Goal: Browse casually: Explore the website without a specific task or goal

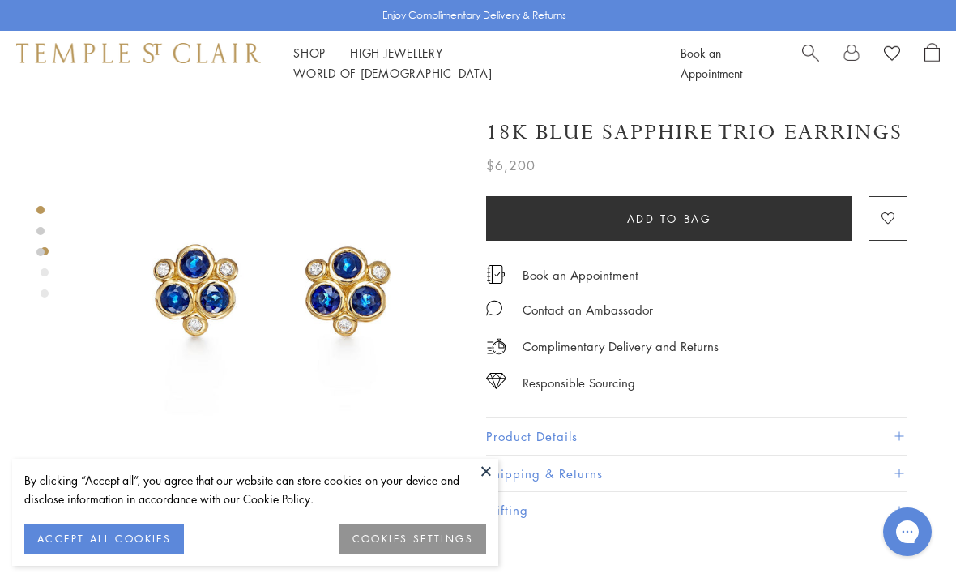
click at [488, 470] on button at bounding box center [486, 471] width 24 height 24
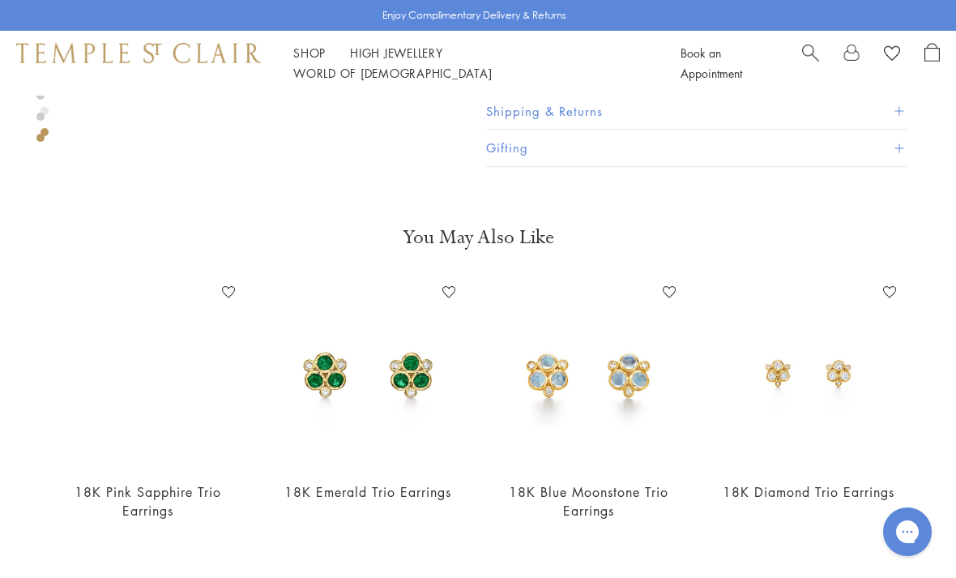
scroll to position [1135, 0]
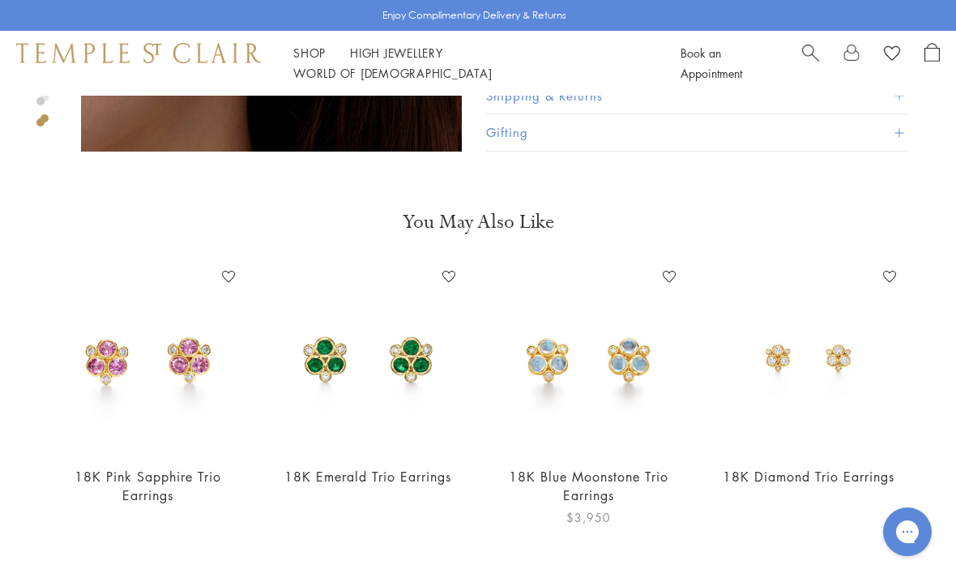
click at [615, 387] on img at bounding box center [588, 357] width 188 height 188
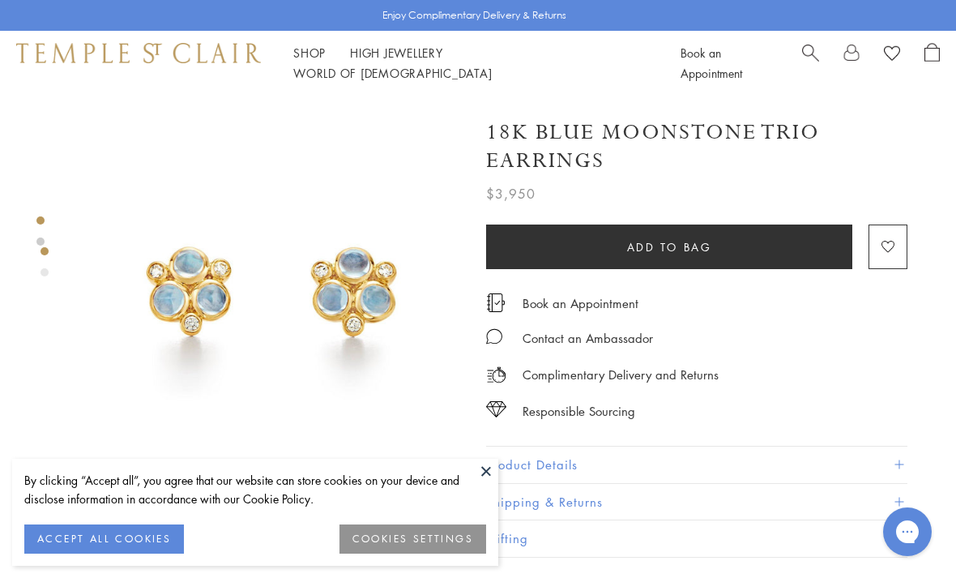
click at [747, 429] on div "18K Blue Moonstone Trio Earrings $3,950 Once thought to be moonlight captured m…" at bounding box center [696, 329] width 421 height 455
click at [134, 538] on button "ACCEPT ALL COOKIES" at bounding box center [104, 538] width 160 height 29
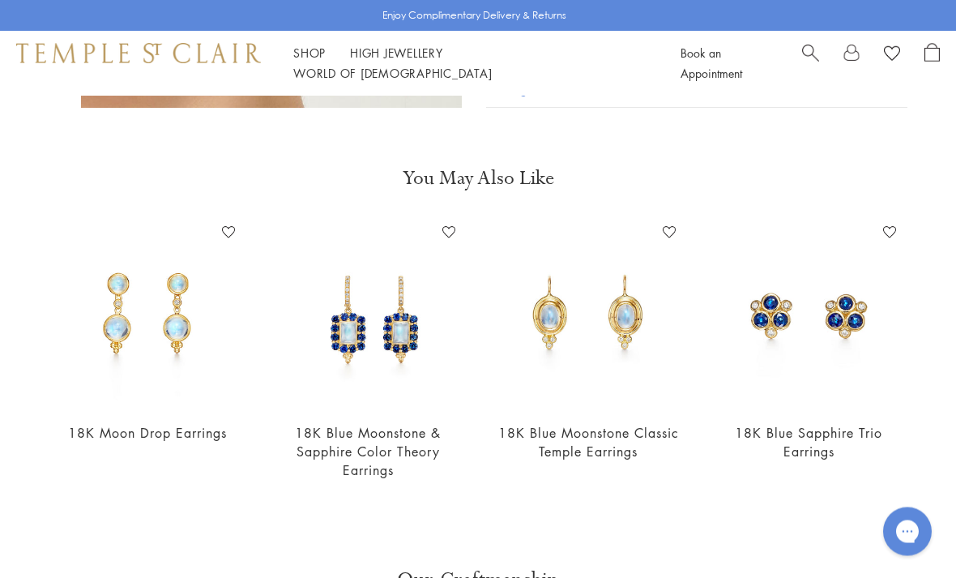
scroll to position [774, 0]
click at [177, 335] on img at bounding box center [147, 314] width 188 height 188
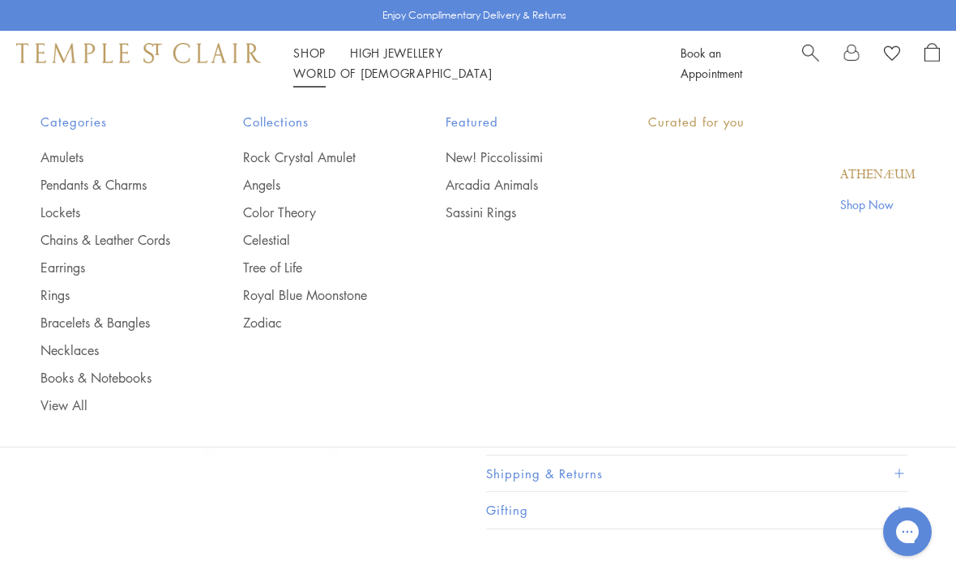
click at [314, 59] on link "Shop Shop" at bounding box center [309, 53] width 32 height 16
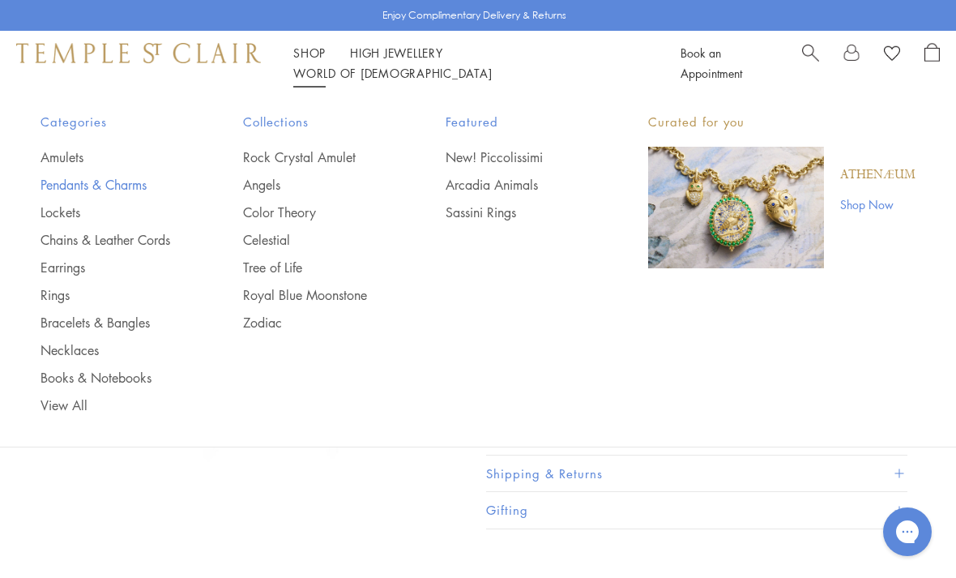
click at [131, 184] on link "Pendants & Charms" at bounding box center [110, 185] width 138 height 18
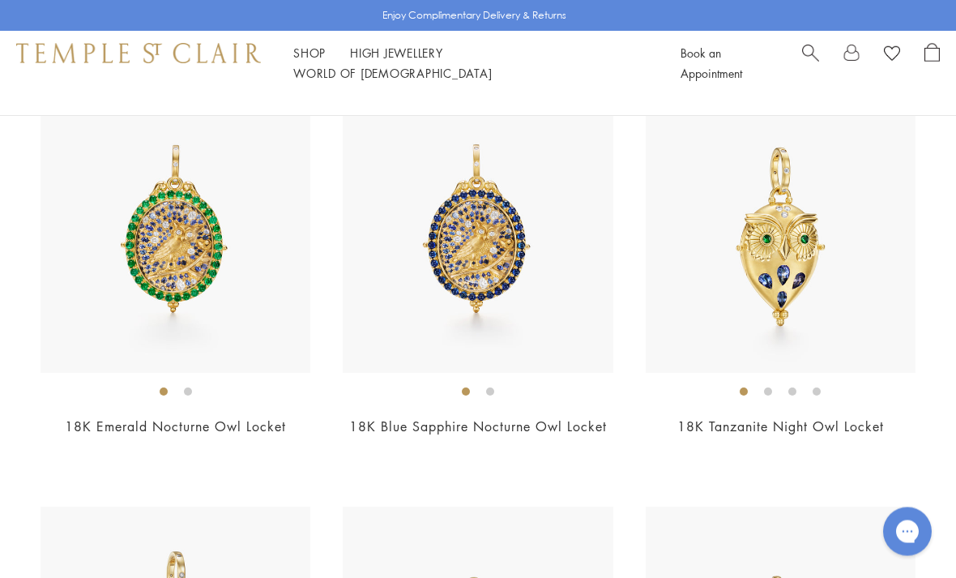
scroll to position [194, 0]
click at [845, 301] on img at bounding box center [781, 238] width 270 height 270
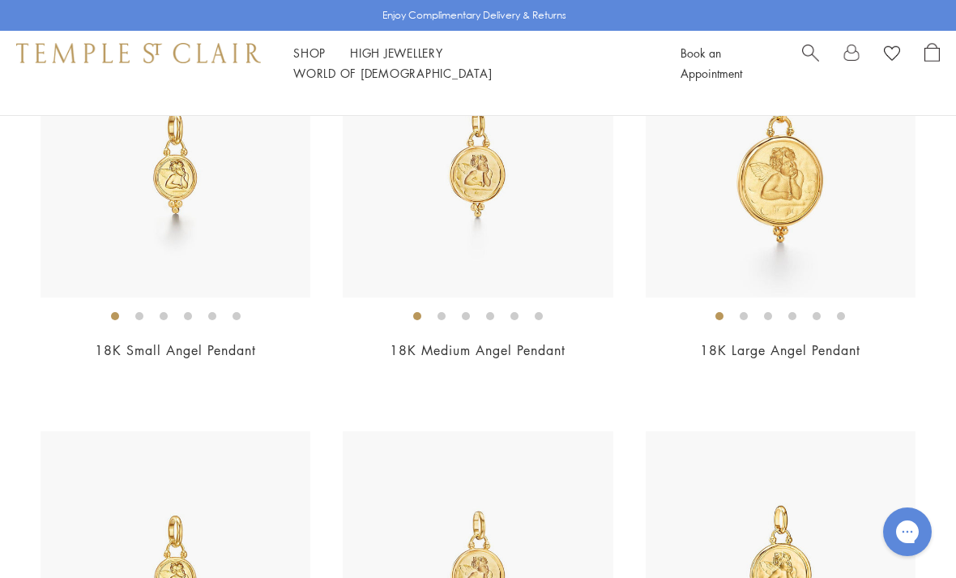
scroll to position [1902, 0]
click at [483, 179] on img at bounding box center [478, 163] width 270 height 270
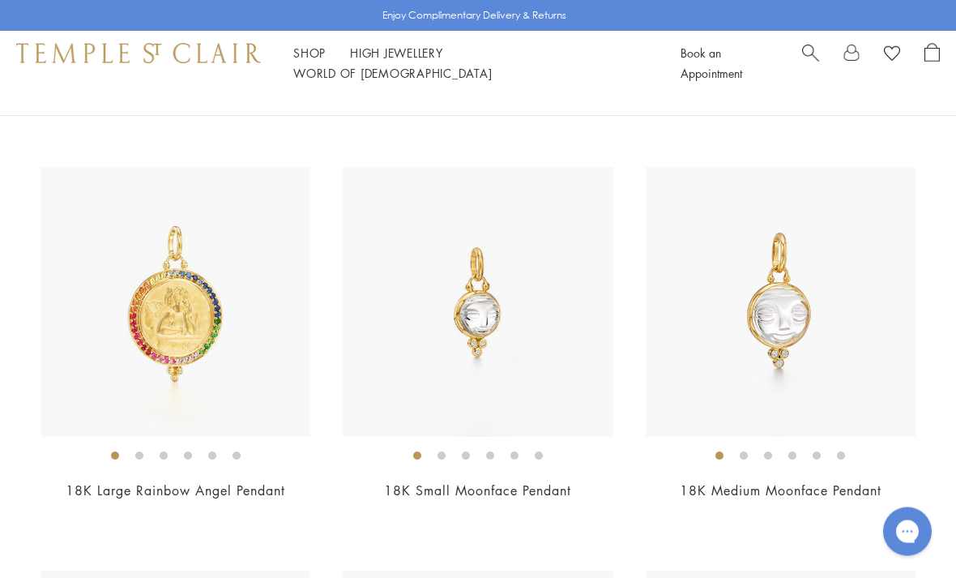
scroll to position [3396, 0]
click at [852, 351] on img at bounding box center [781, 301] width 270 height 270
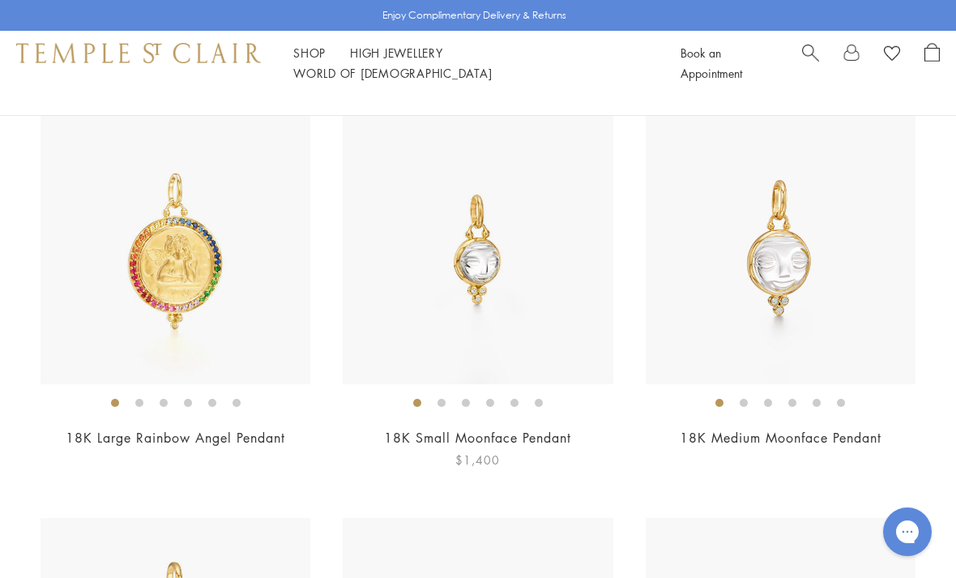
click at [537, 320] on img at bounding box center [478, 249] width 270 height 270
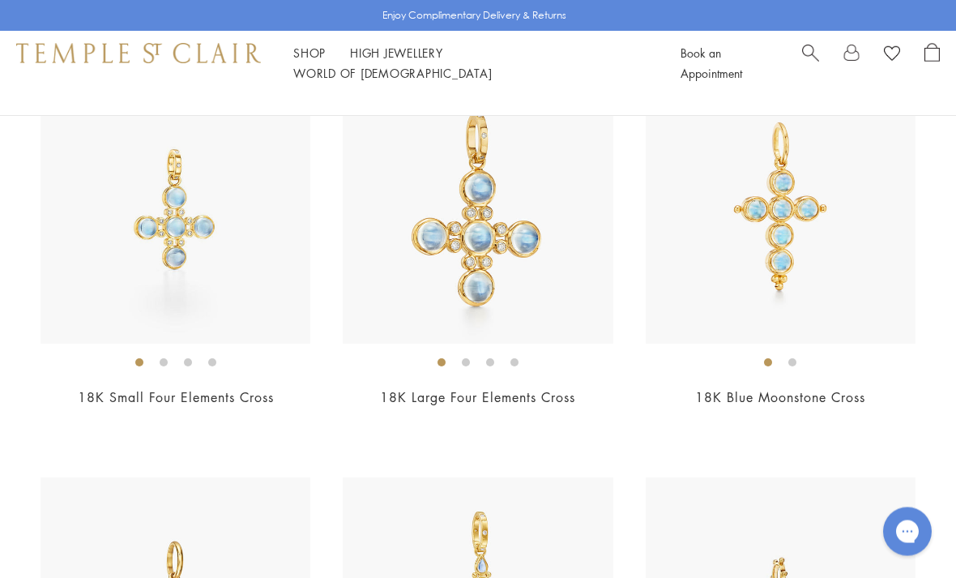
scroll to position [5117, 0]
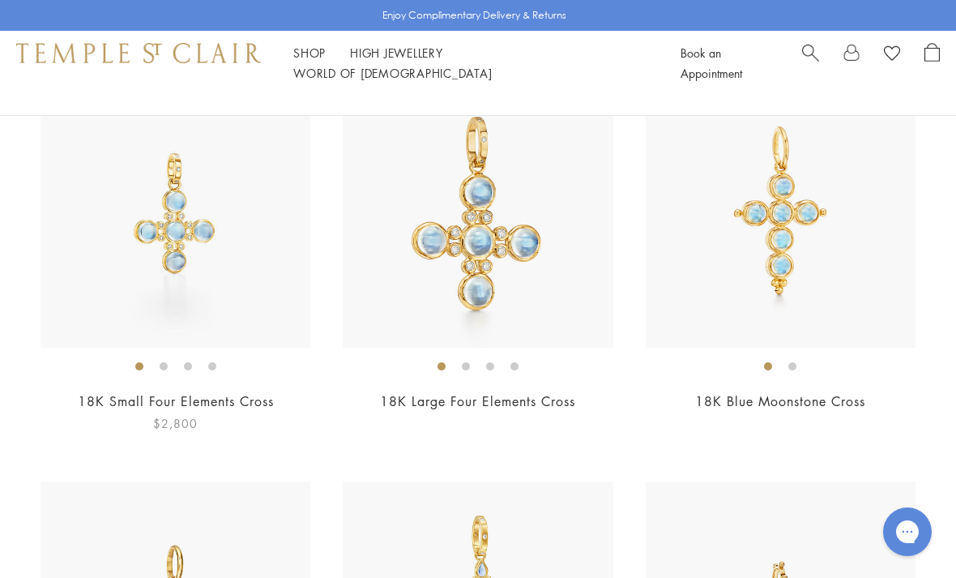
click at [224, 258] on img at bounding box center [176, 213] width 270 height 270
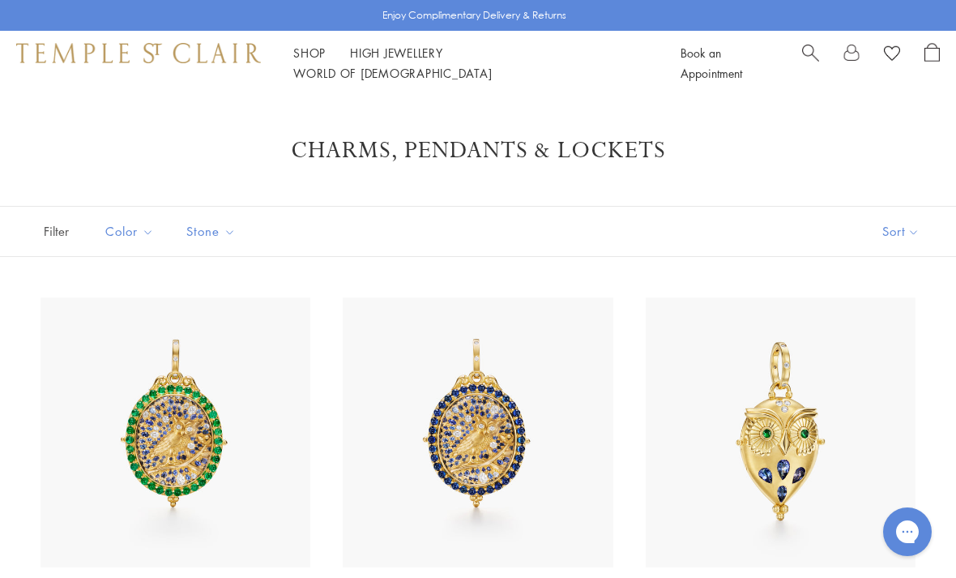
scroll to position [5169, 0]
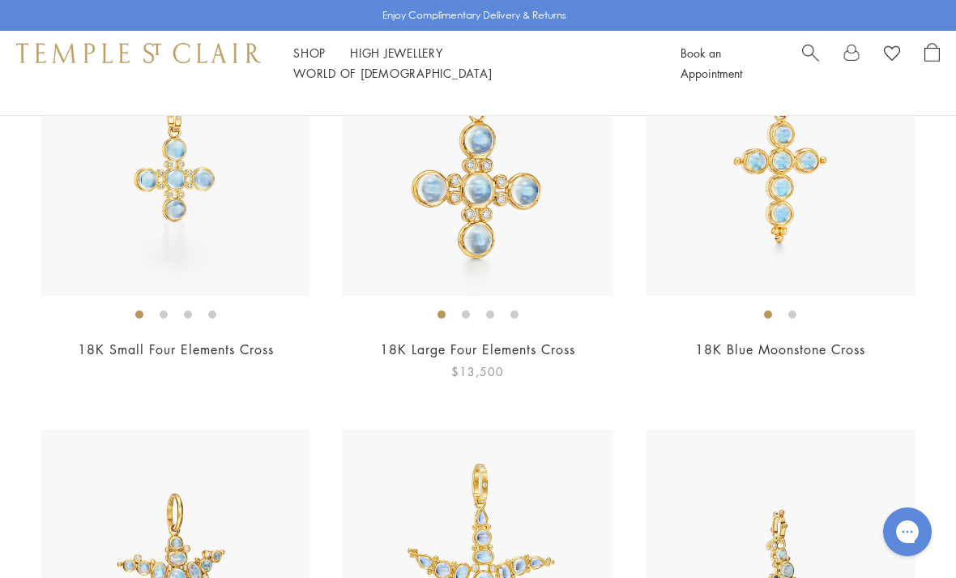
click at [510, 226] on img at bounding box center [478, 161] width 270 height 270
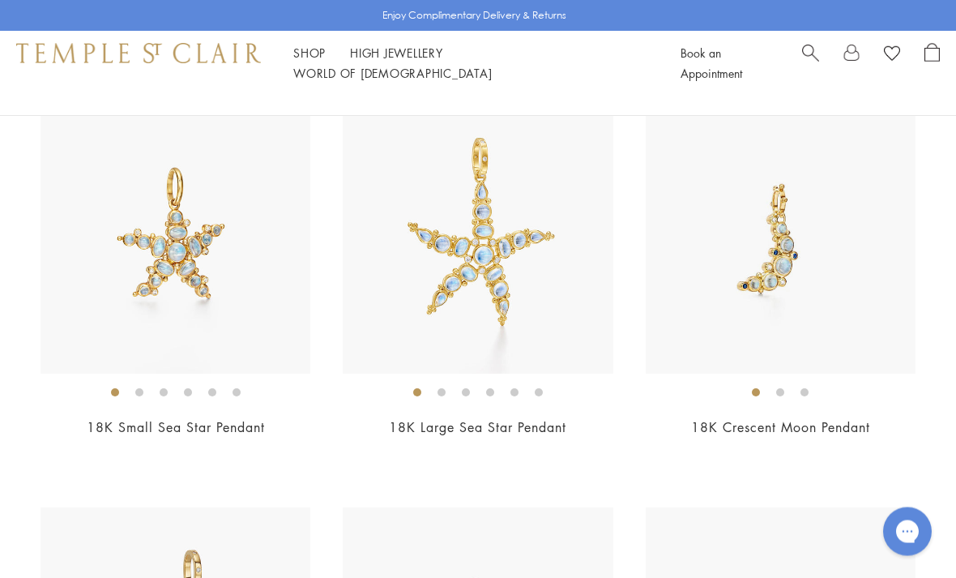
scroll to position [5495, 0]
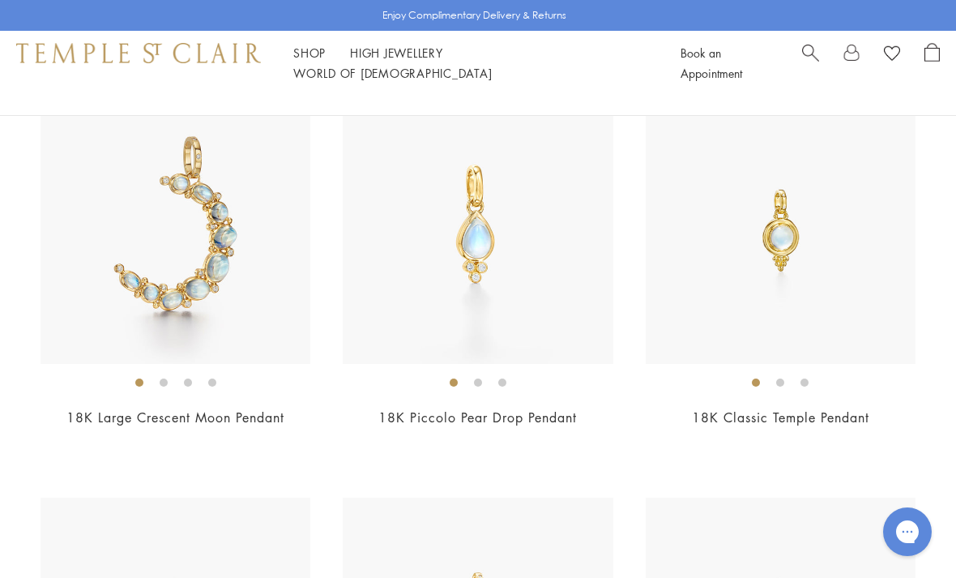
scroll to position [5909, 0]
click at [904, 429] on div "$2,800" at bounding box center [781, 438] width 270 height 19
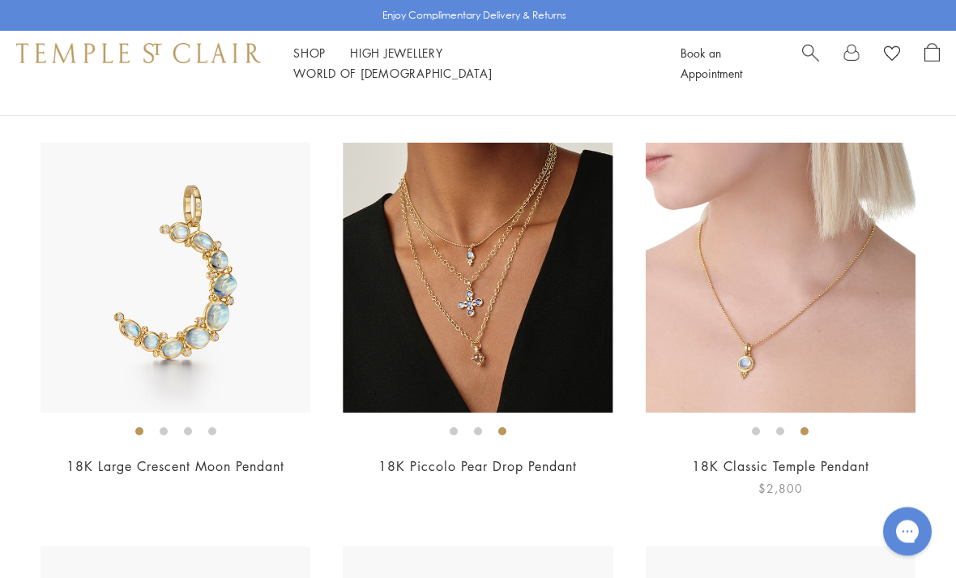
scroll to position [5880, 0]
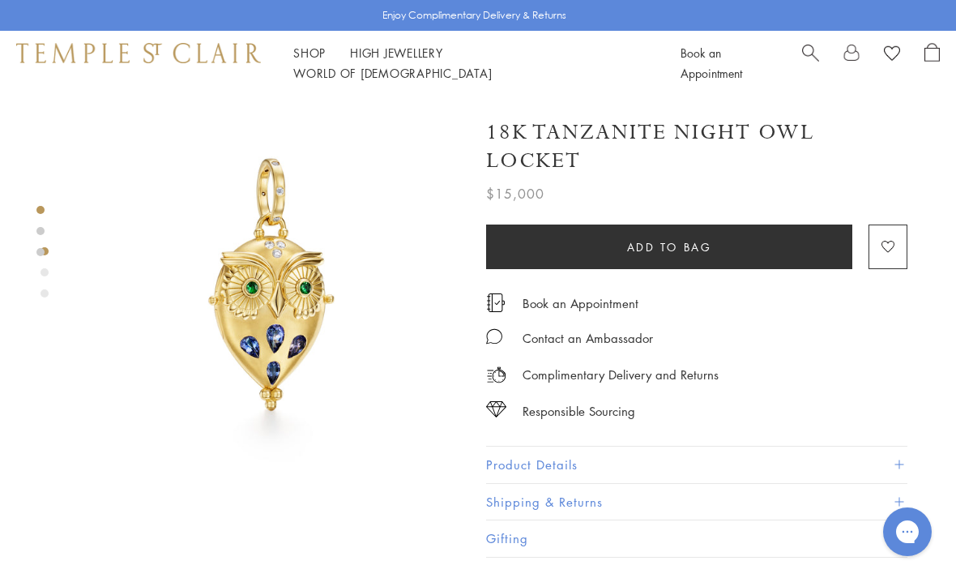
scroll to position [0, 3]
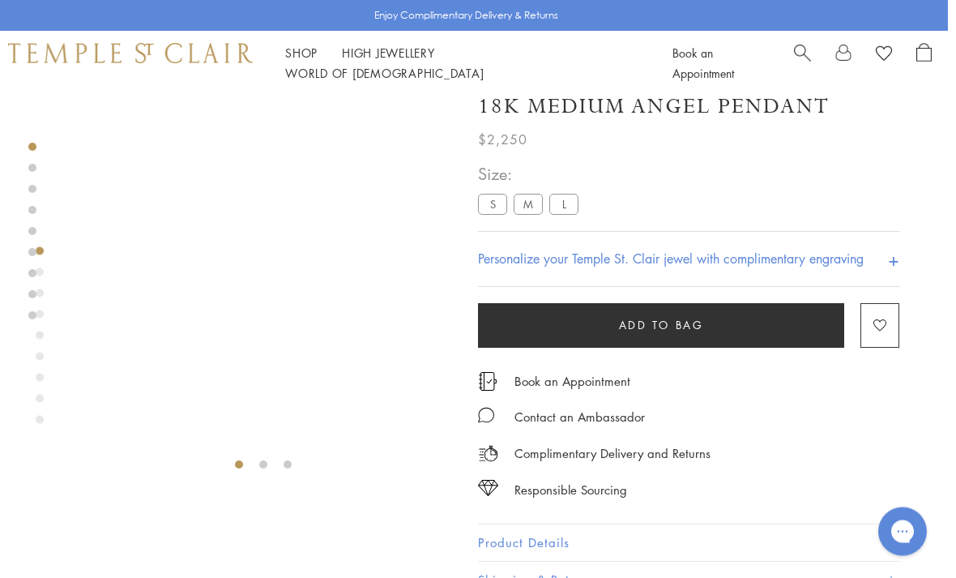
scroll to position [0, 3]
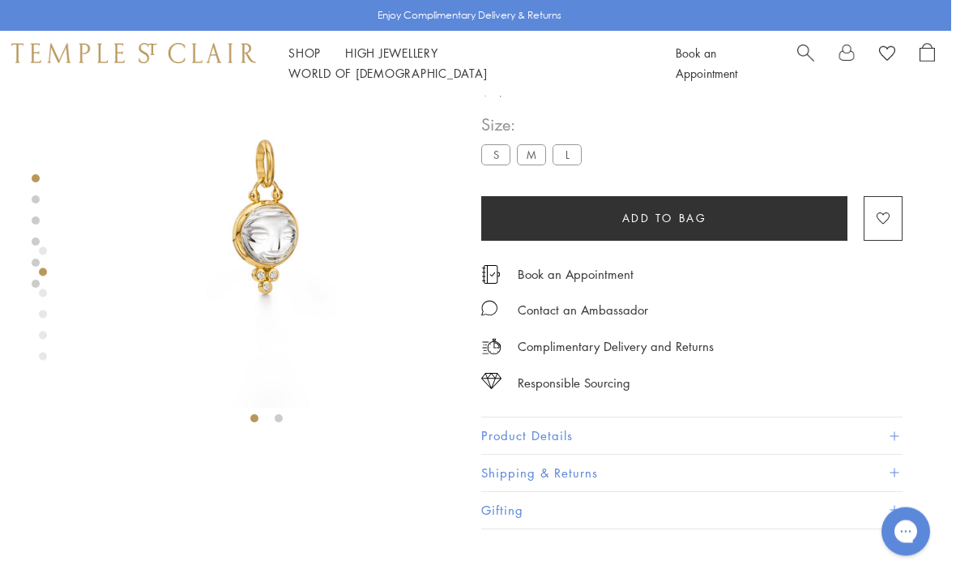
scroll to position [0, 3]
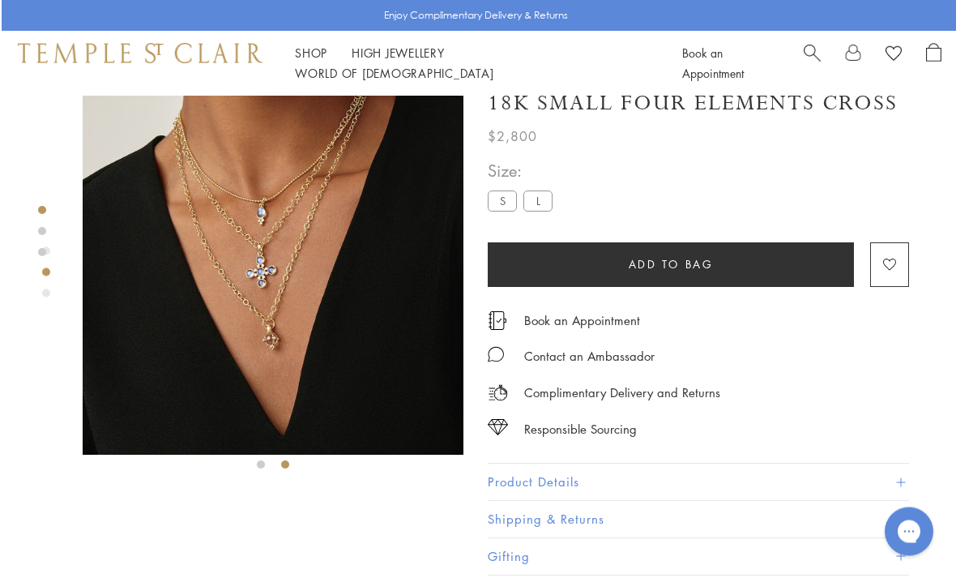
scroll to position [23, 0]
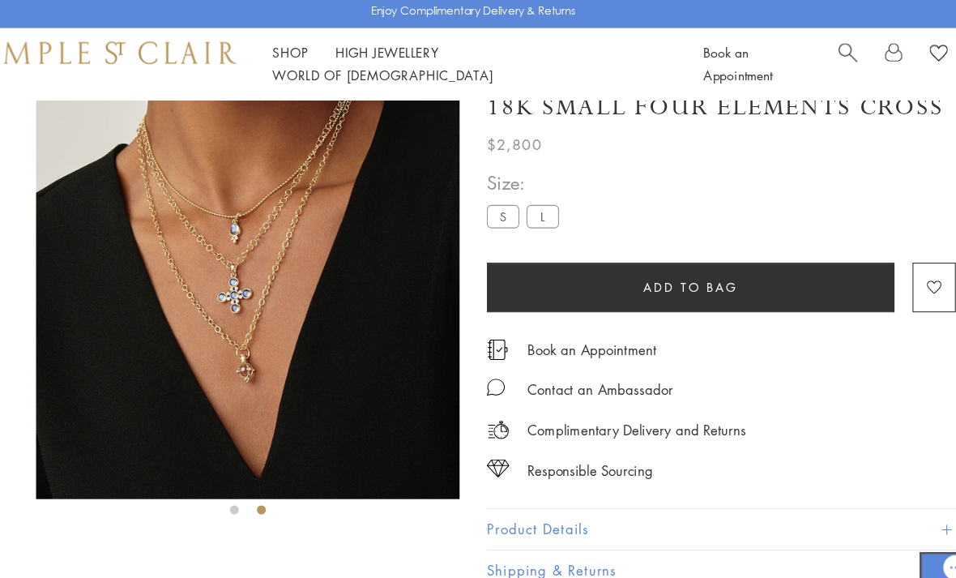
scroll to position [23, 0]
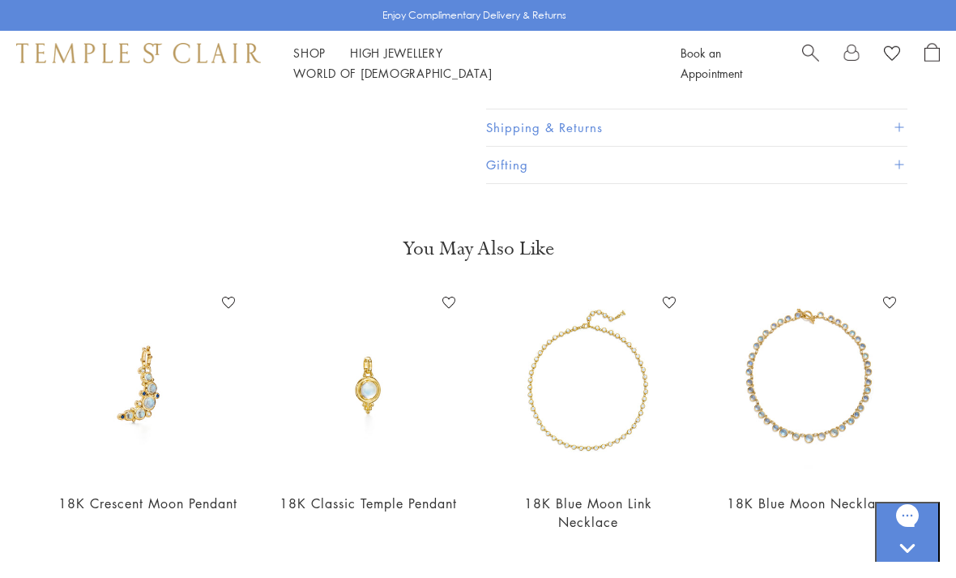
scroll to position [438, 0]
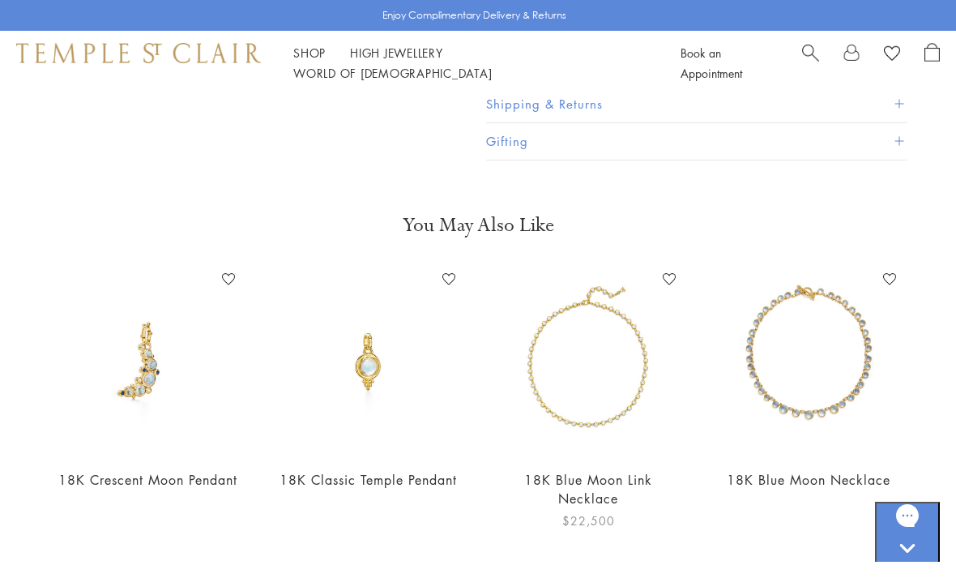
click at [604, 468] on div "18K Blue Moon Link Necklace Add to Wishlist $22,500" at bounding box center [588, 398] width 188 height 263
click at [626, 382] on img at bounding box center [588, 361] width 188 height 188
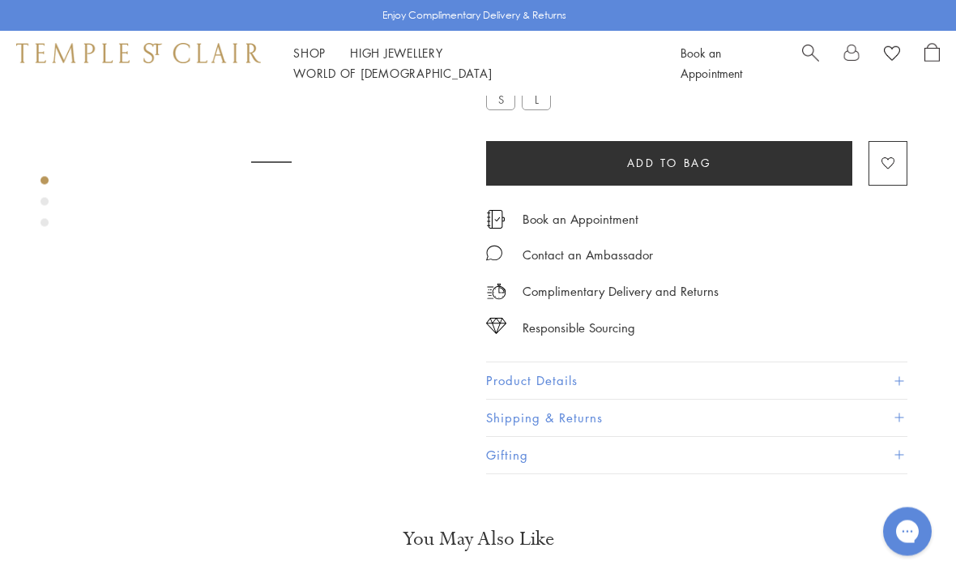
scroll to position [96, 0]
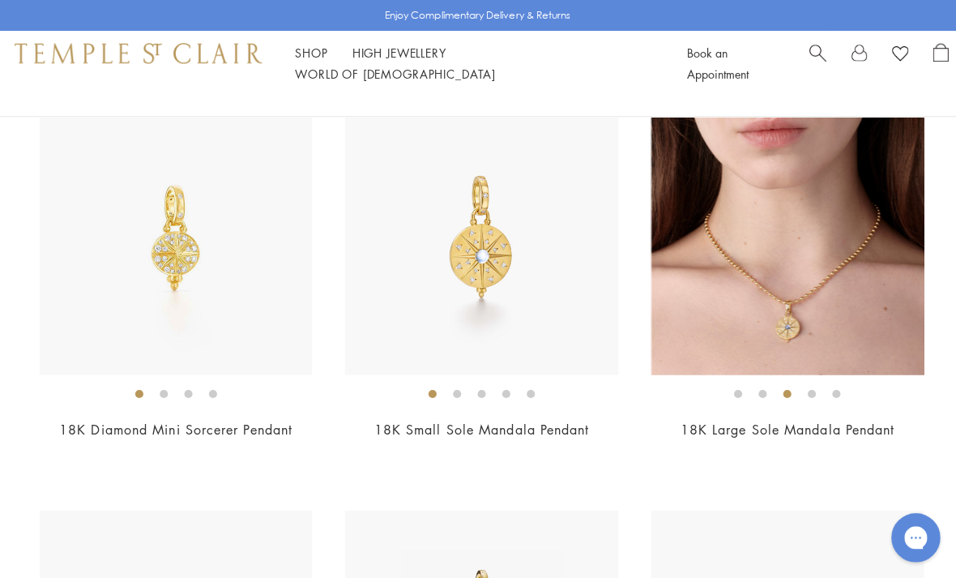
scroll to position [8363, 0]
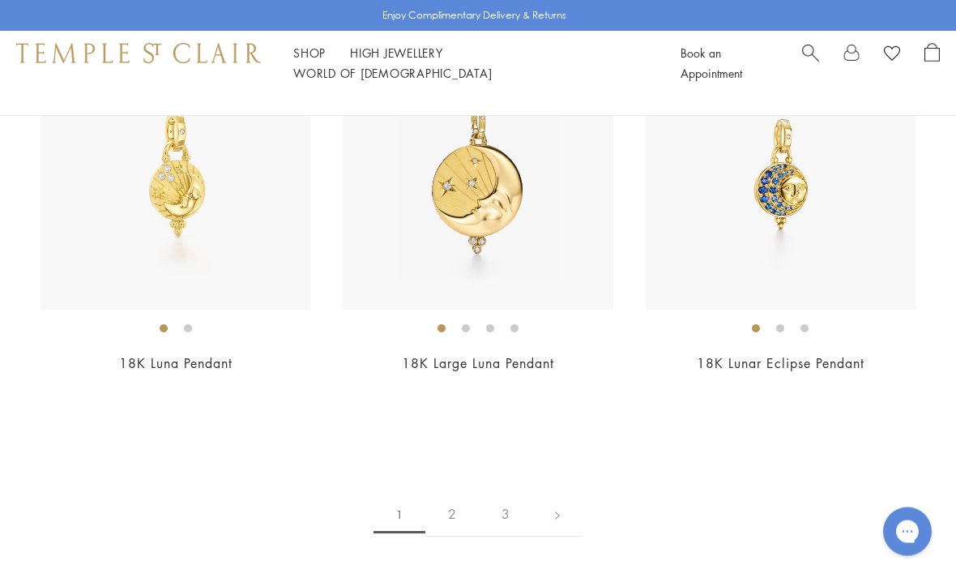
scroll to position [8802, 0]
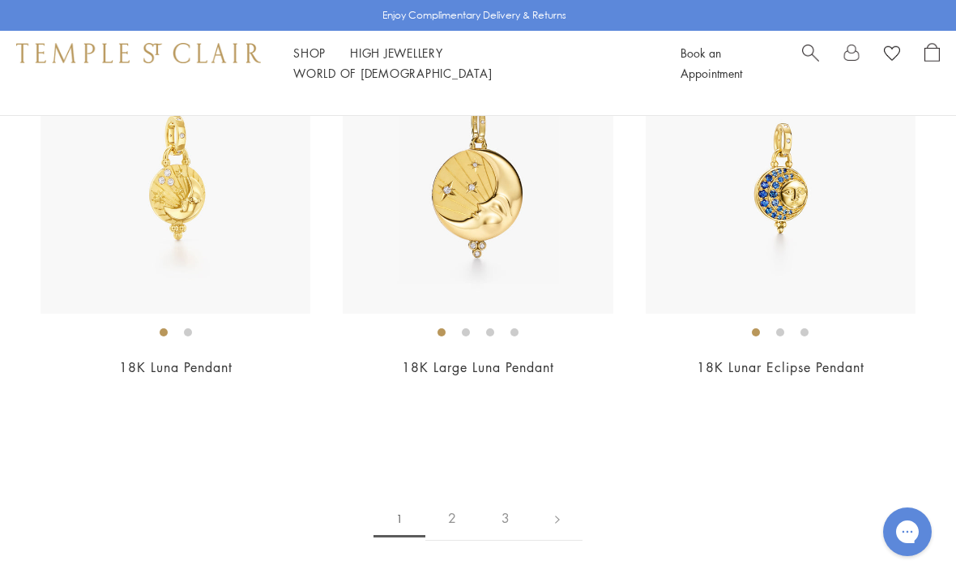
click at [449, 496] on link "2" at bounding box center [451, 518] width 53 height 45
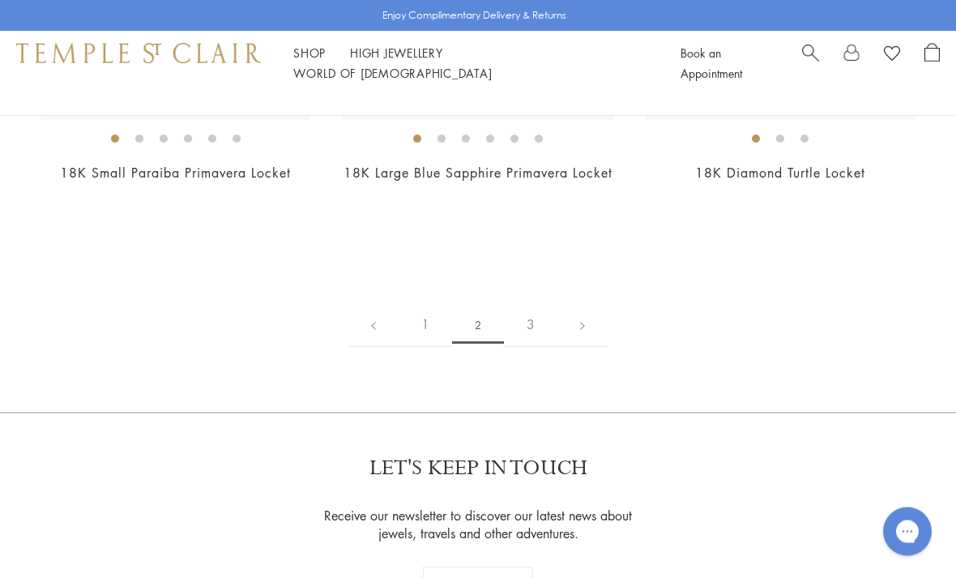
scroll to position [7709, 0]
click at [536, 348] on link "3" at bounding box center [530, 326] width 53 height 45
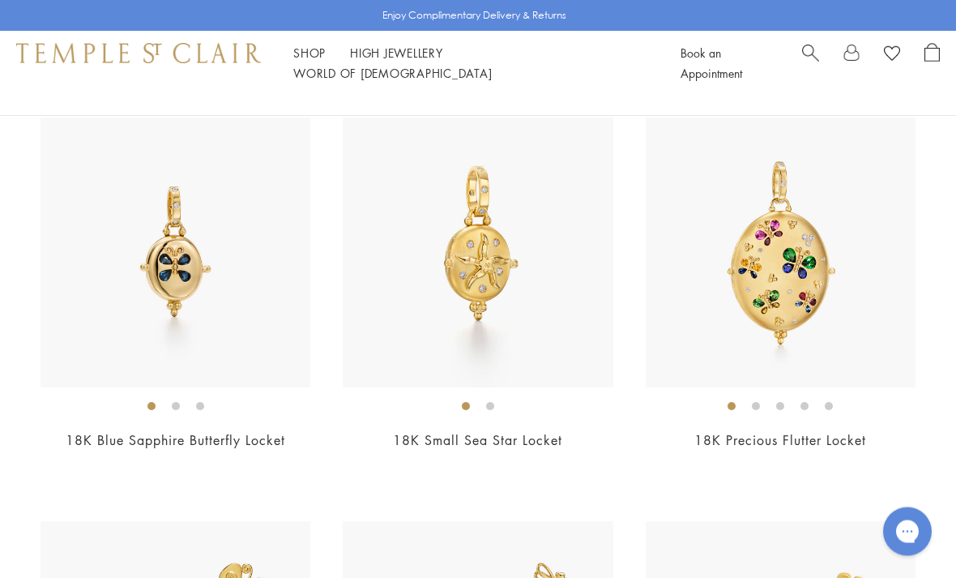
scroll to position [561, 0]
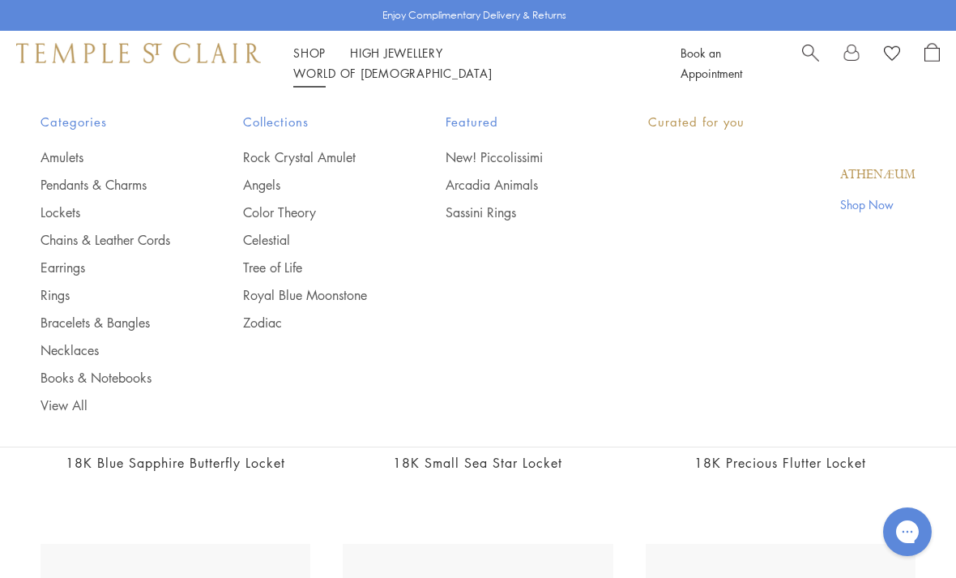
click at [313, 59] on link "Shop Shop" at bounding box center [309, 53] width 32 height 16
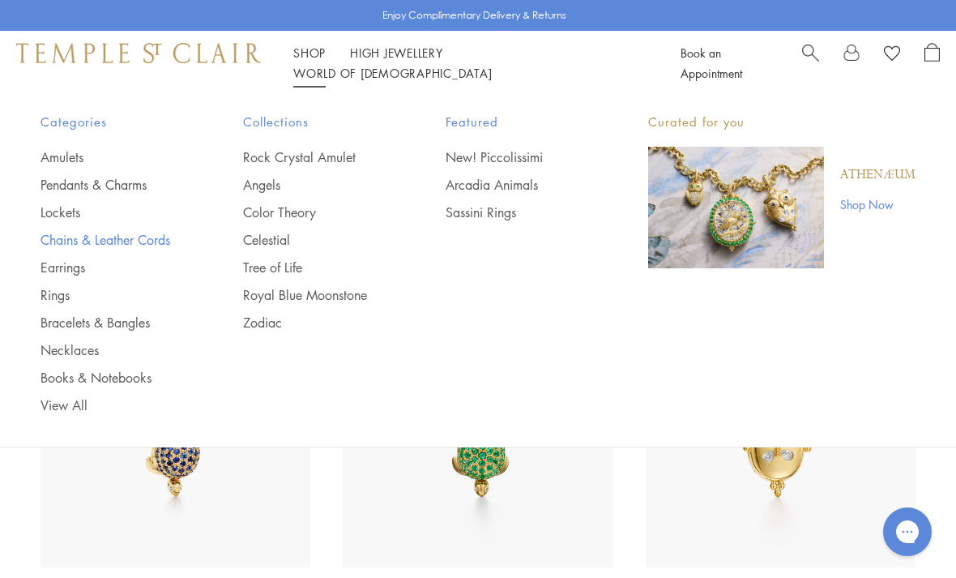
click at [144, 239] on link "Chains & Leather Cords" at bounding box center [110, 240] width 138 height 18
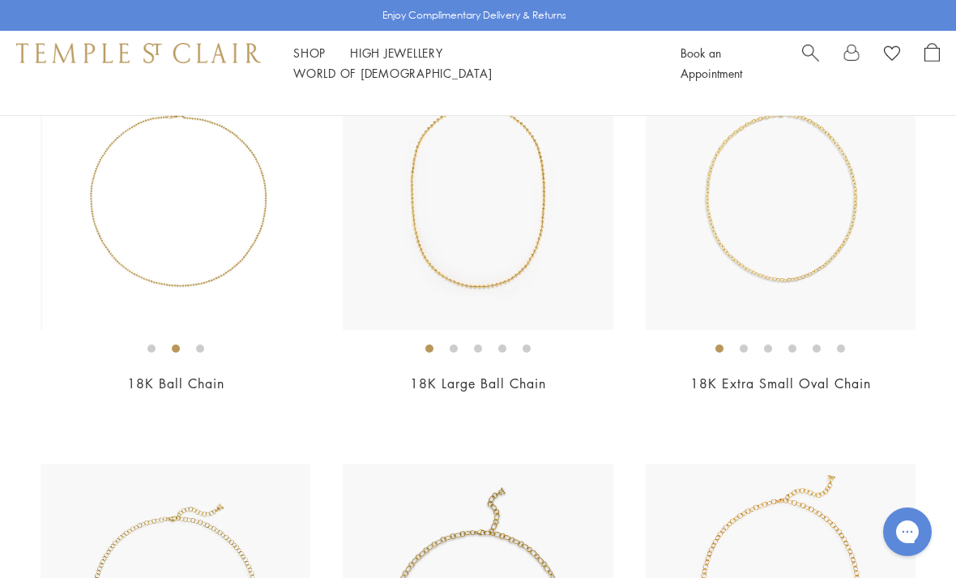
scroll to position [270, 0]
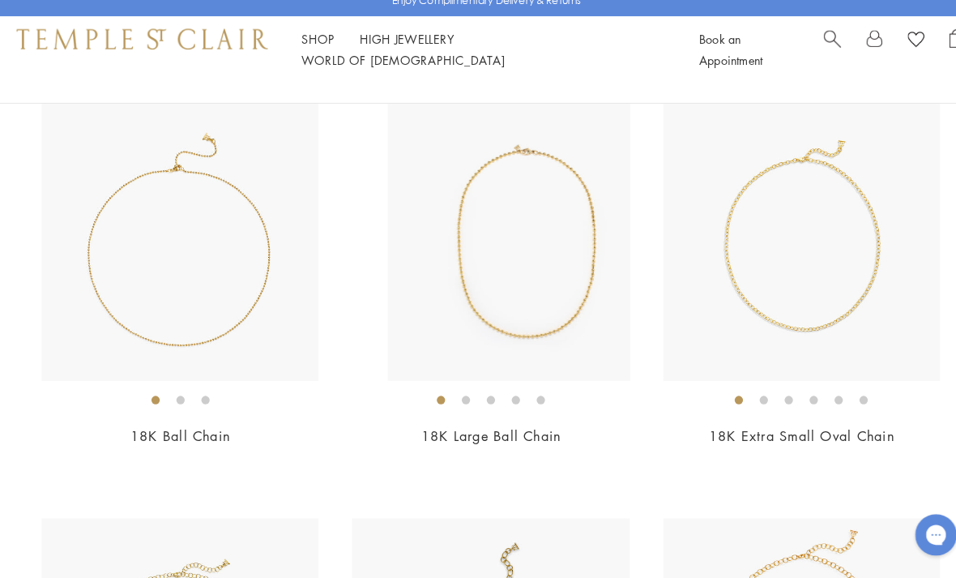
scroll to position [184, 0]
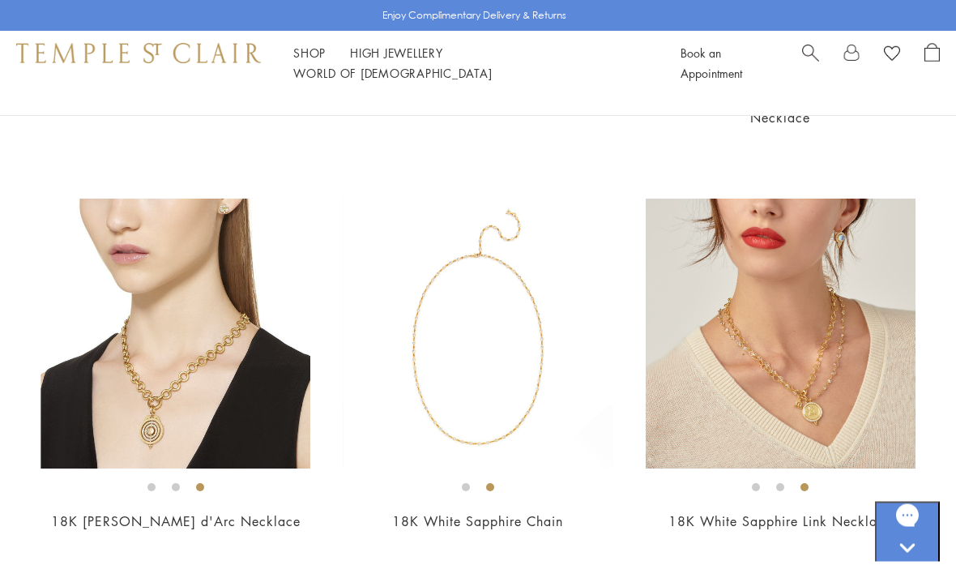
scroll to position [1732, 0]
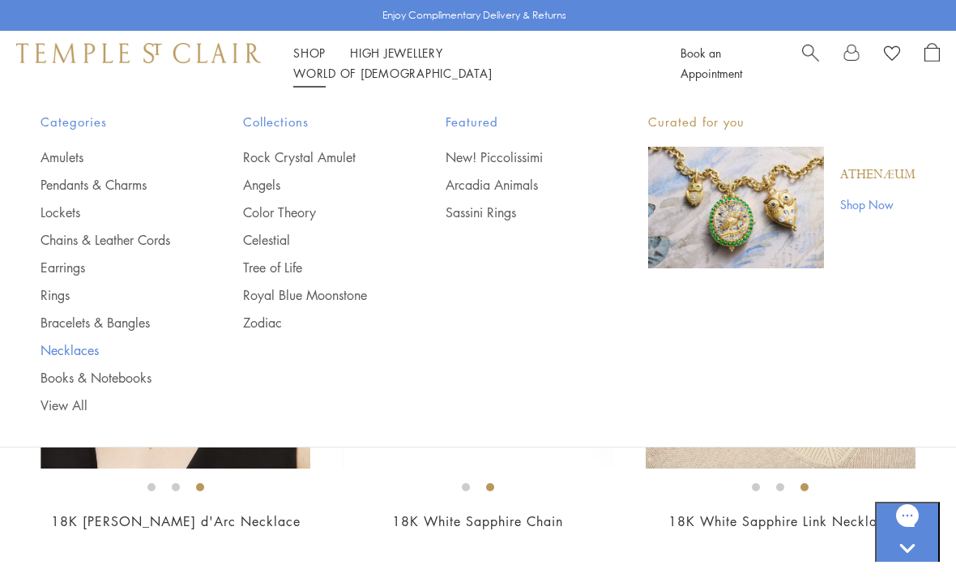
click at [92, 349] on link "Necklaces" at bounding box center [110, 350] width 138 height 18
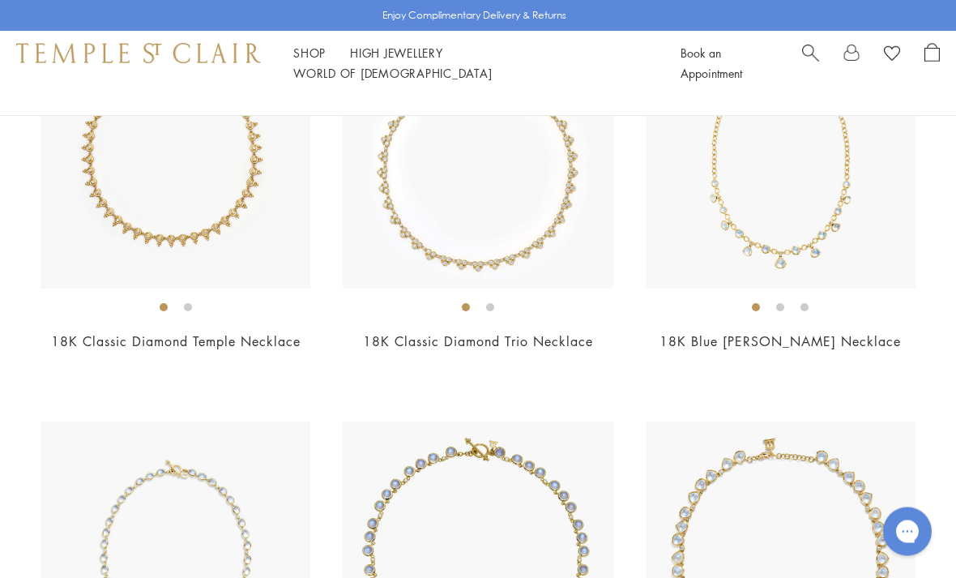
scroll to position [1893, 0]
click at [878, 361] on div "$17,000" at bounding box center [781, 363] width 270 height 19
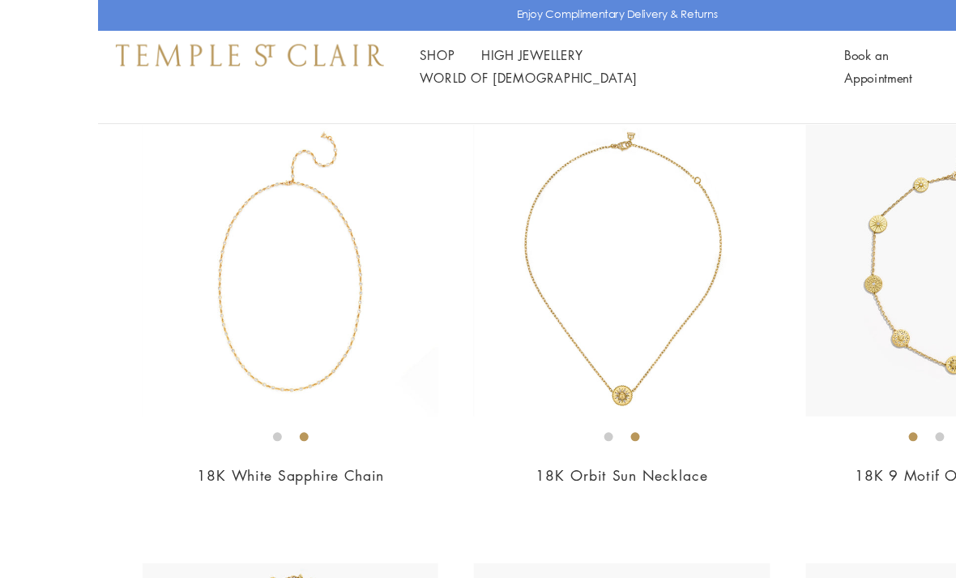
scroll to position [2626, 0]
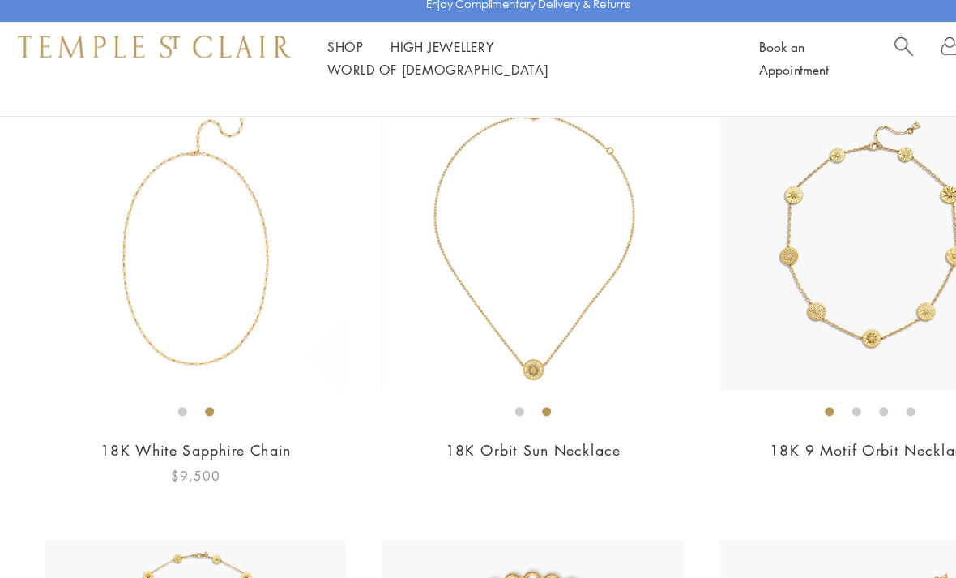
click at [74, 429] on div "$9,500" at bounding box center [176, 437] width 270 height 19
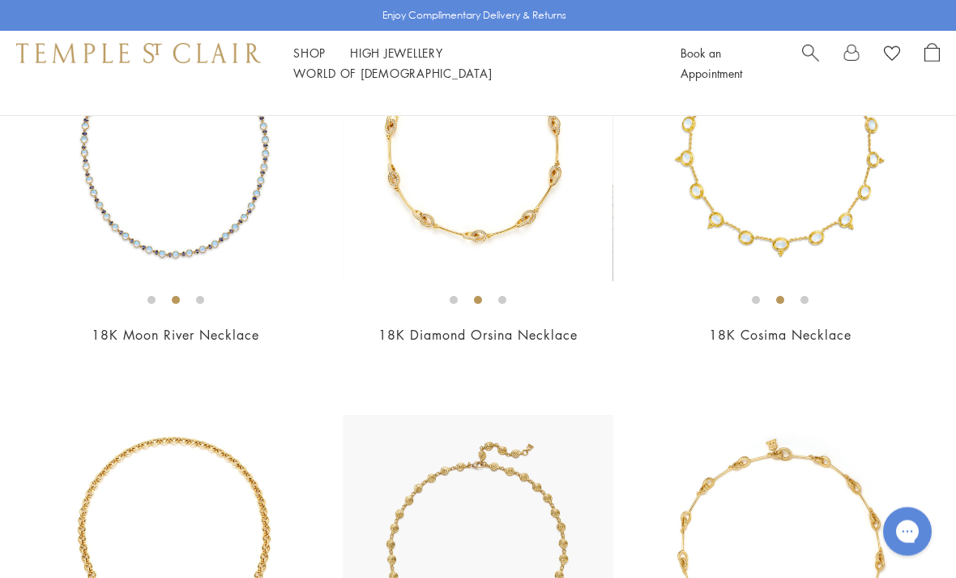
scroll to position [4724, 0]
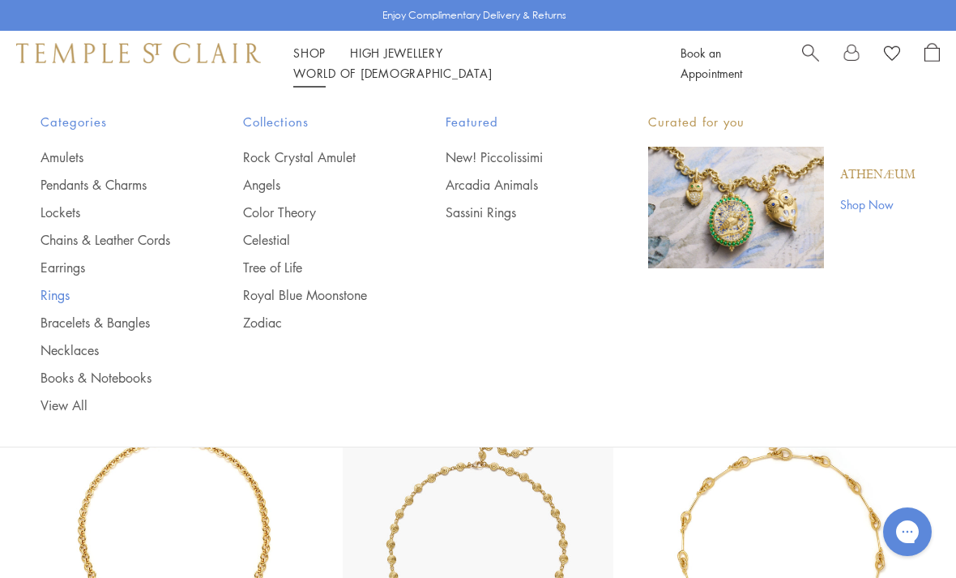
click at [58, 297] on link "Rings" at bounding box center [110, 295] width 138 height 18
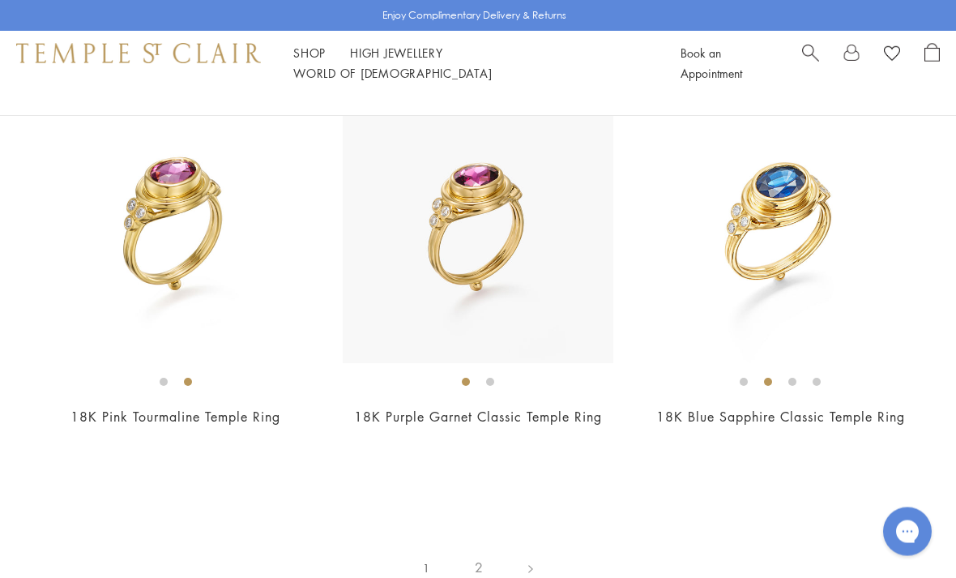
scroll to position [6291, 0]
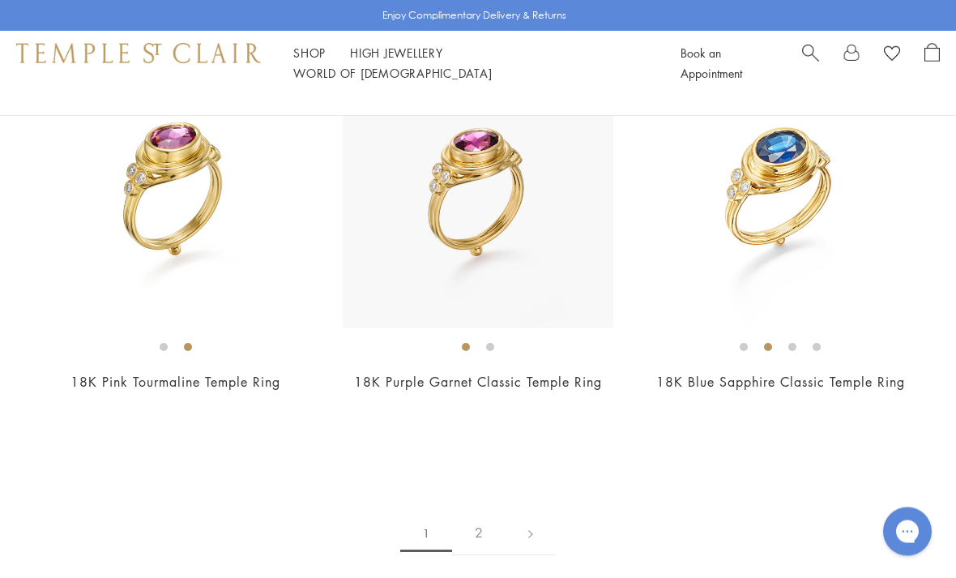
click at [473, 511] on link "2" at bounding box center [478, 533] width 53 height 45
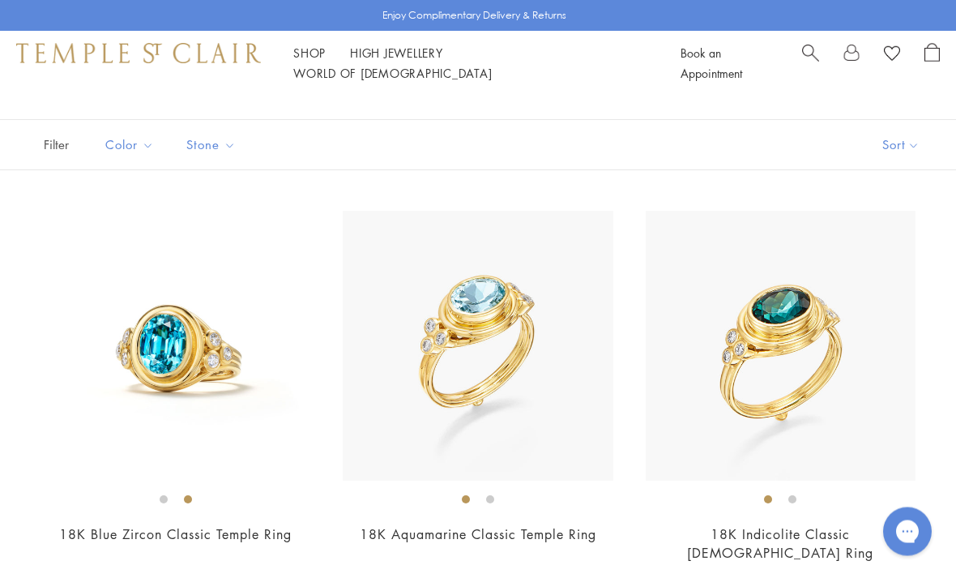
scroll to position [87, 0]
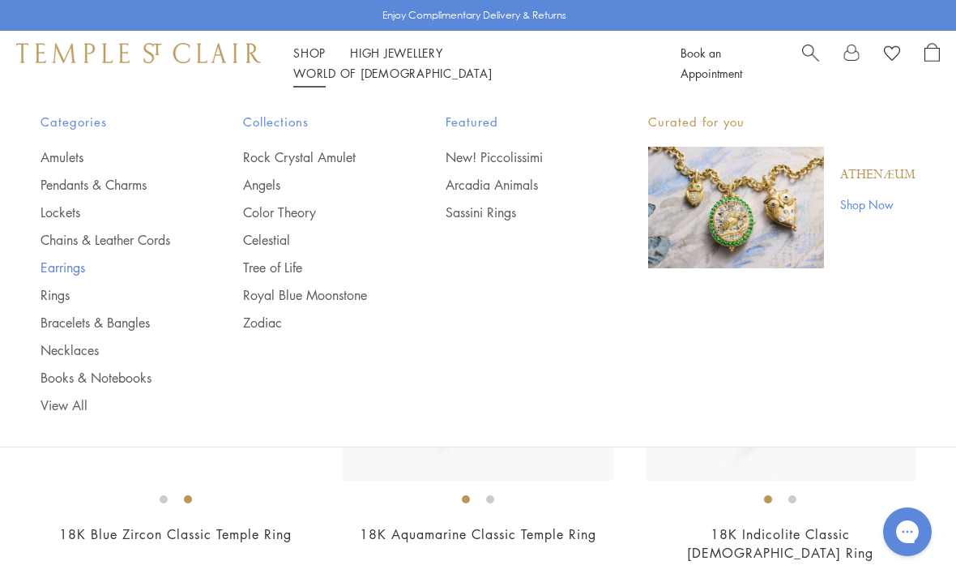
click at [75, 263] on link "Earrings" at bounding box center [110, 267] width 138 height 18
